Goal: Task Accomplishment & Management: Manage account settings

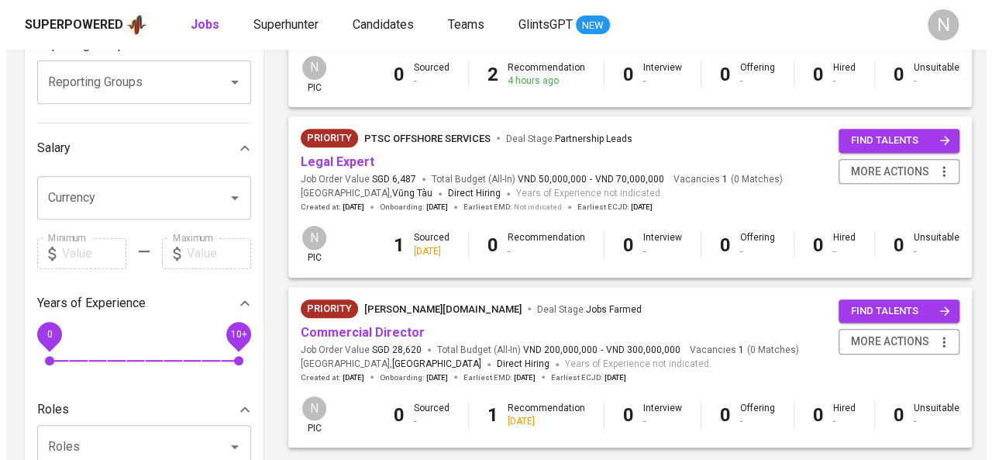
scroll to position [297, 0]
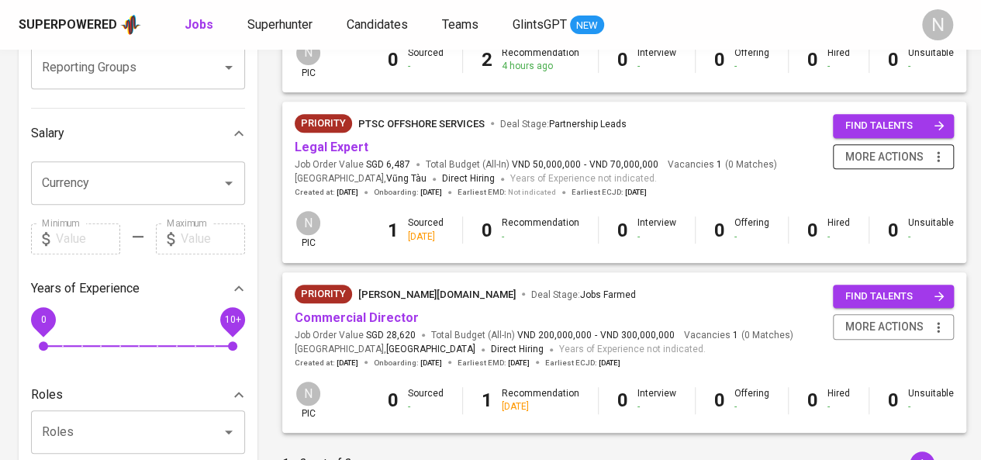
click at [885, 154] on span "more actions" at bounding box center [884, 156] width 78 height 19
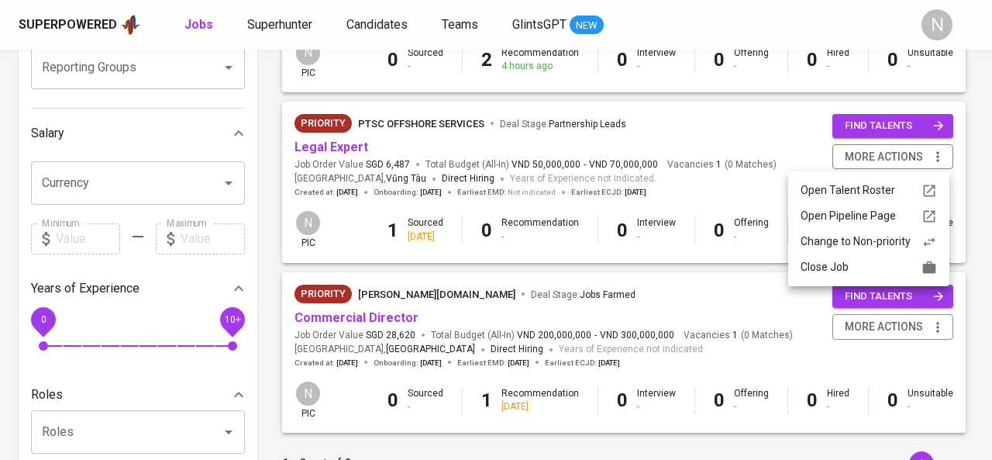
click at [831, 276] on li "Close Job" at bounding box center [869, 267] width 161 height 26
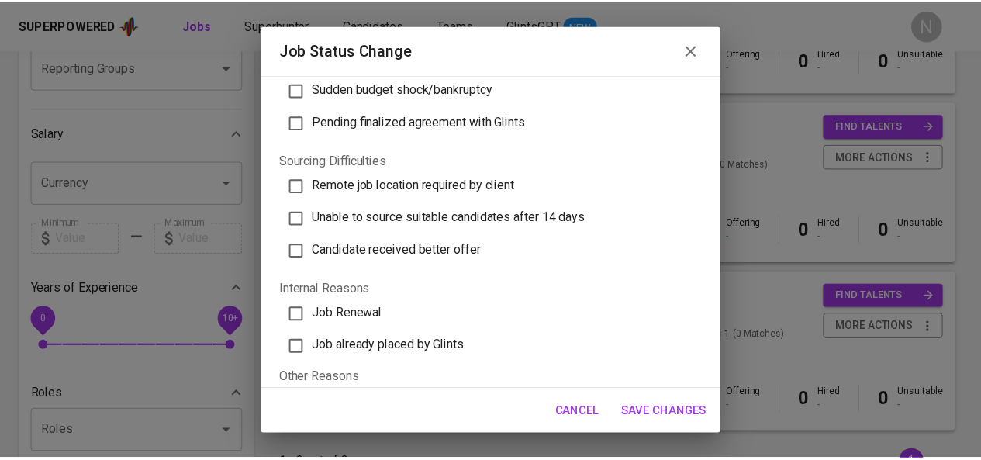
scroll to position [465, 0]
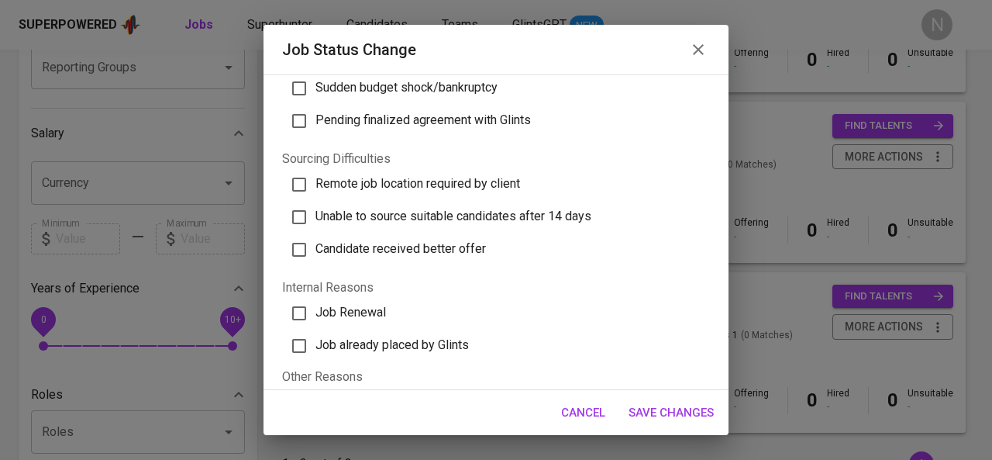
click at [367, 212] on span "Unable to source suitable candidates after 14 days" at bounding box center [454, 216] width 276 height 15
click at [316, 212] on input "Unable to source suitable candidates after 14 days" at bounding box center [299, 217] width 33 height 33
checkbox input "true"
click at [671, 403] on span "Save Changes" at bounding box center [671, 412] width 85 height 20
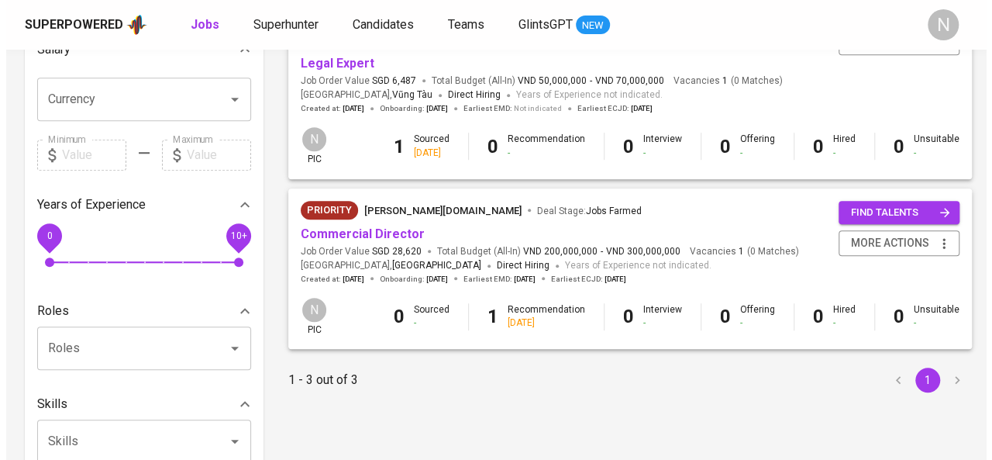
scroll to position [388, 0]
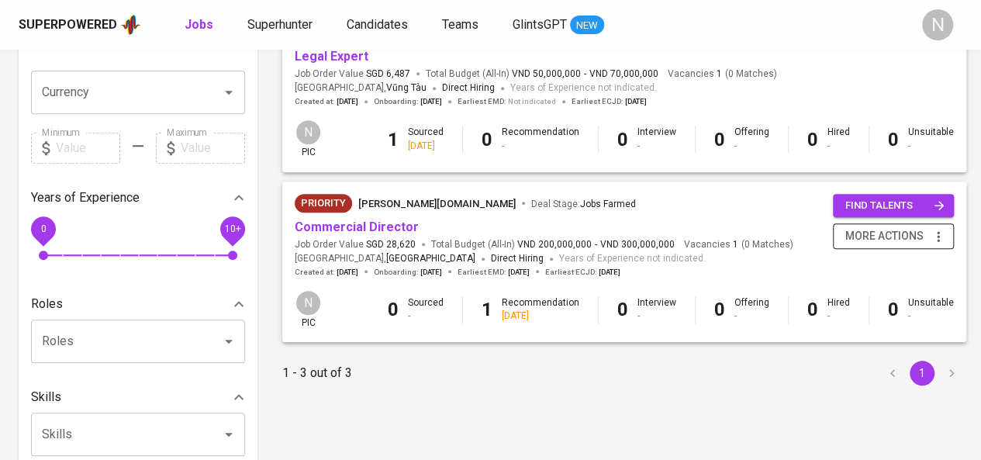
click at [930, 237] on icon "button" at bounding box center [938, 237] width 16 height 16
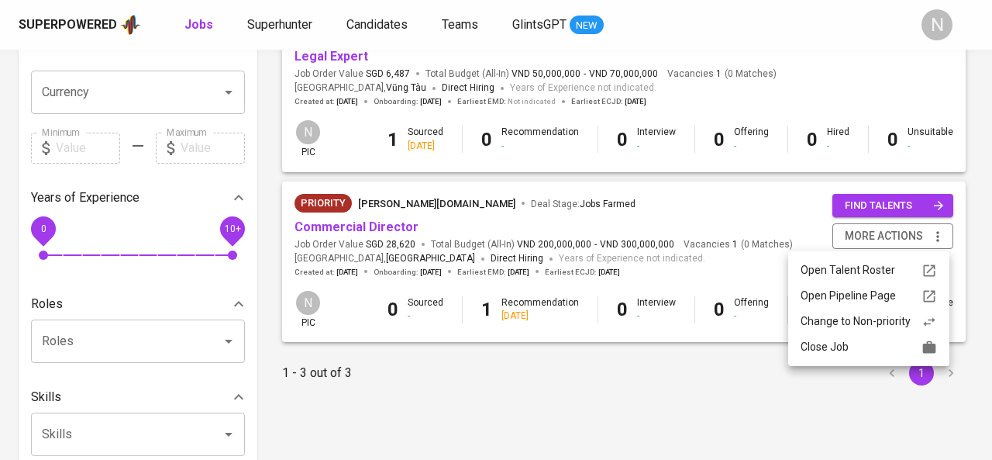
click at [840, 350] on div "Close Job" at bounding box center [869, 347] width 136 height 16
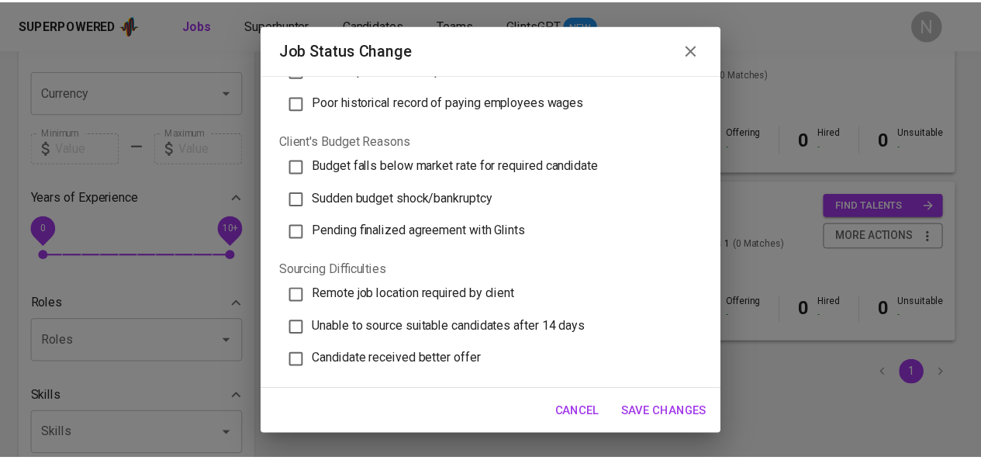
scroll to position [413, 0]
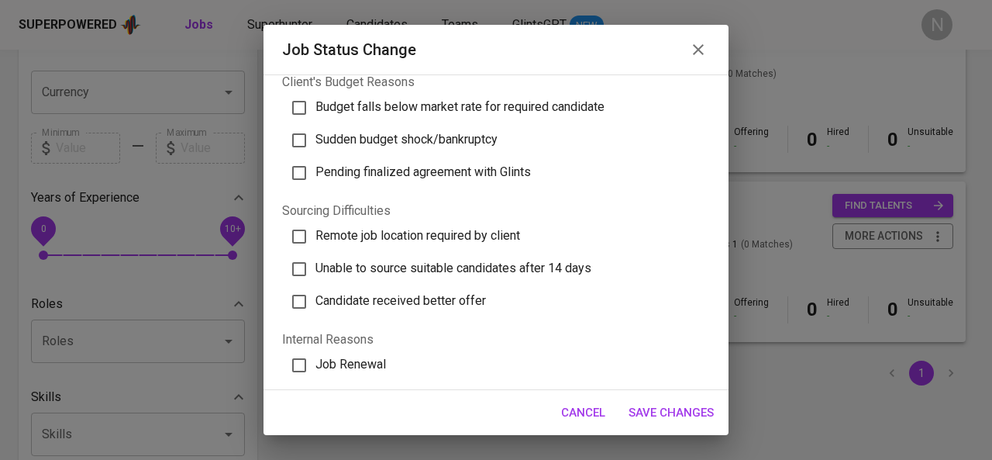
click at [509, 257] on label "Unable to source suitable candidates after 14 days" at bounding box center [489, 269] width 418 height 33
click at [316, 257] on input "Unable to source suitable candidates after 14 days" at bounding box center [299, 269] width 33 height 33
checkbox input "true"
click at [637, 411] on span "Save Changes" at bounding box center [671, 412] width 85 height 20
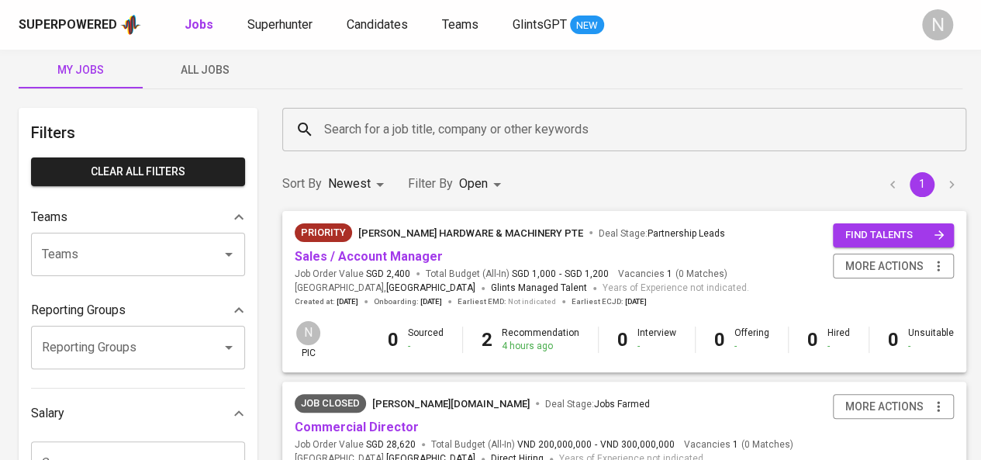
scroll to position [0, 0]
